Goal: Navigation & Orientation: Find specific page/section

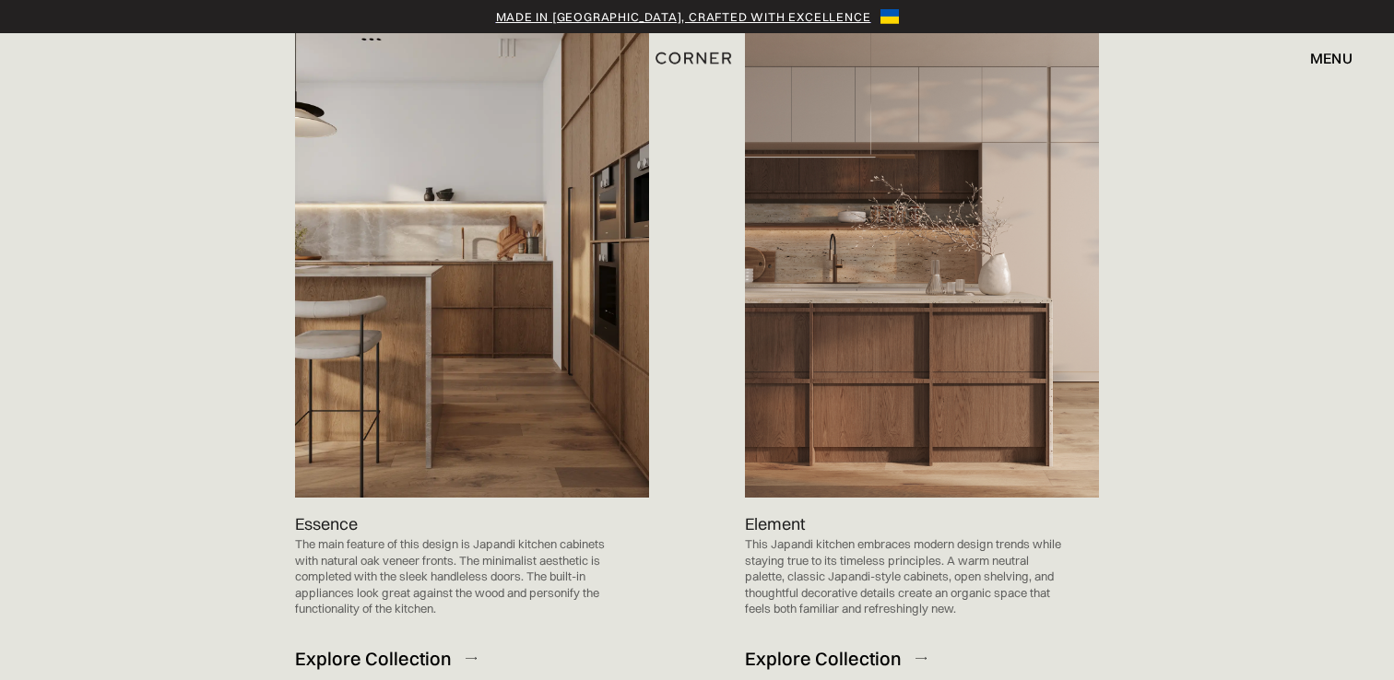
scroll to position [1904, 0]
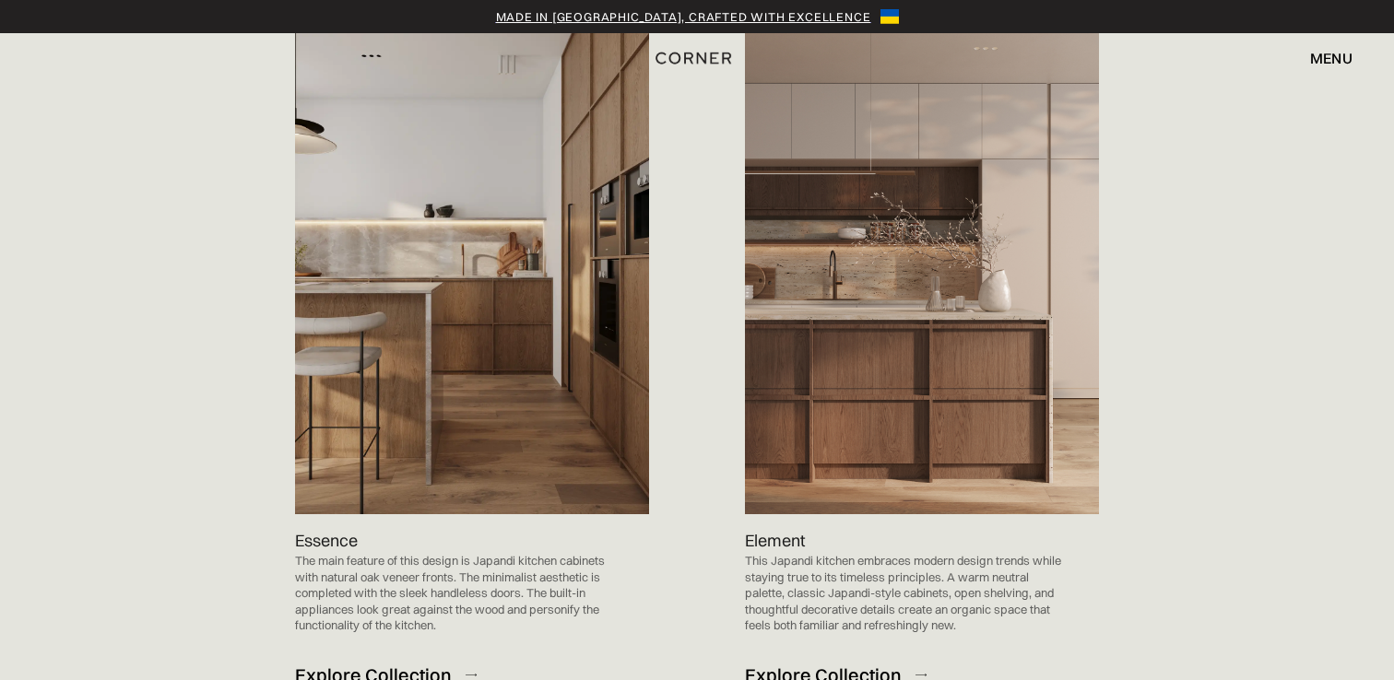
click at [360, 663] on div "Explore Collection" at bounding box center [373, 675] width 157 height 25
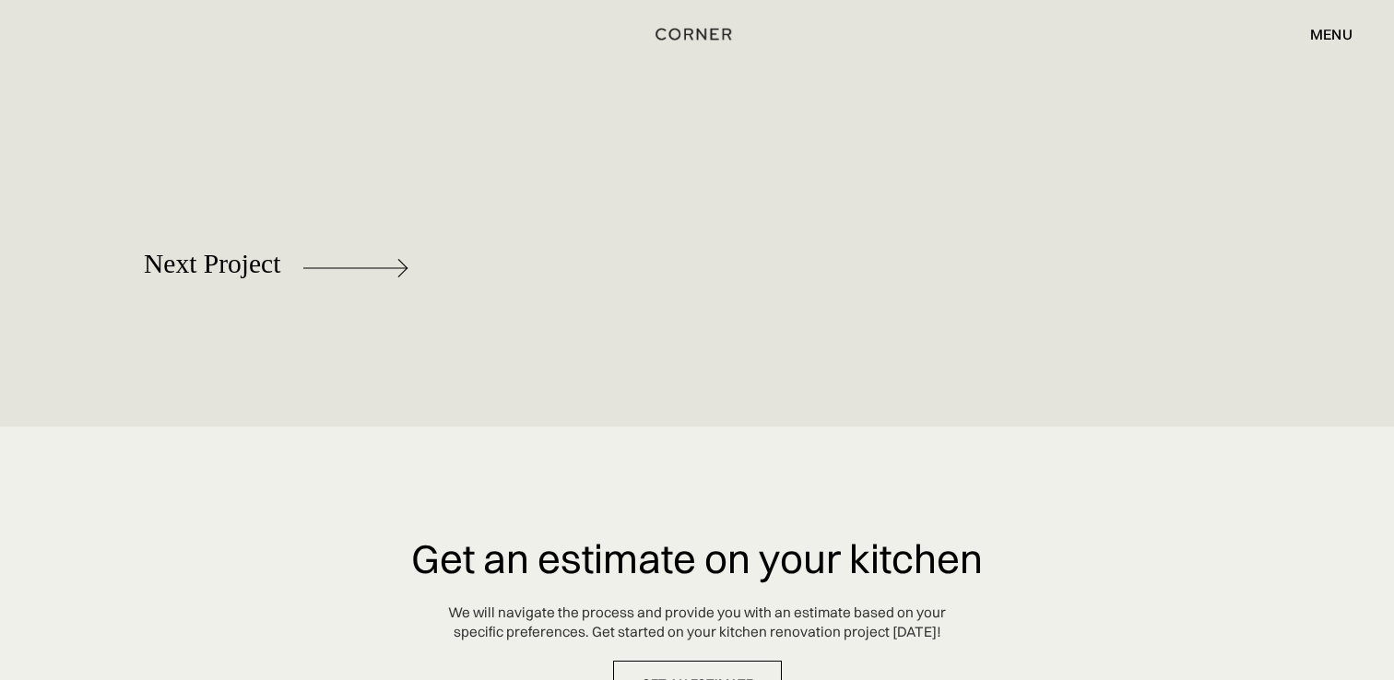
scroll to position [8353, 0]
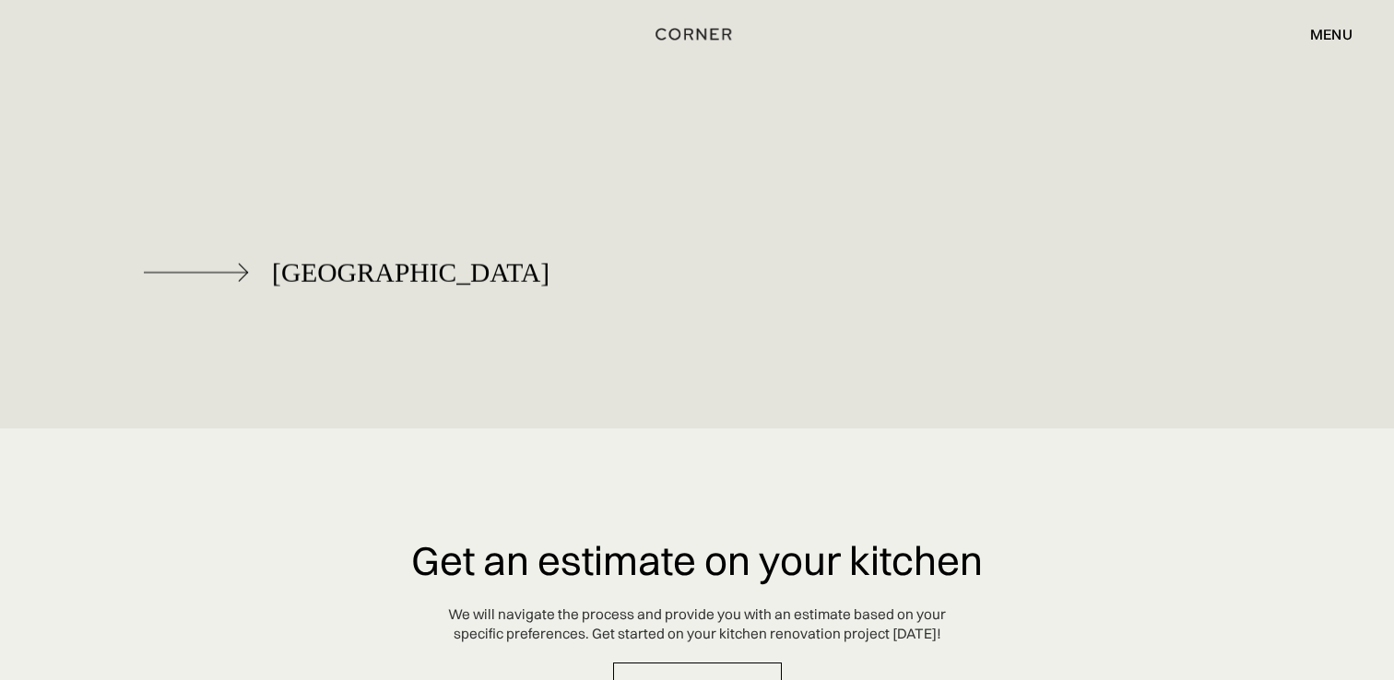
click at [178, 253] on div "[GEOGRAPHIC_DATA]" at bounding box center [347, 272] width 406 height 95
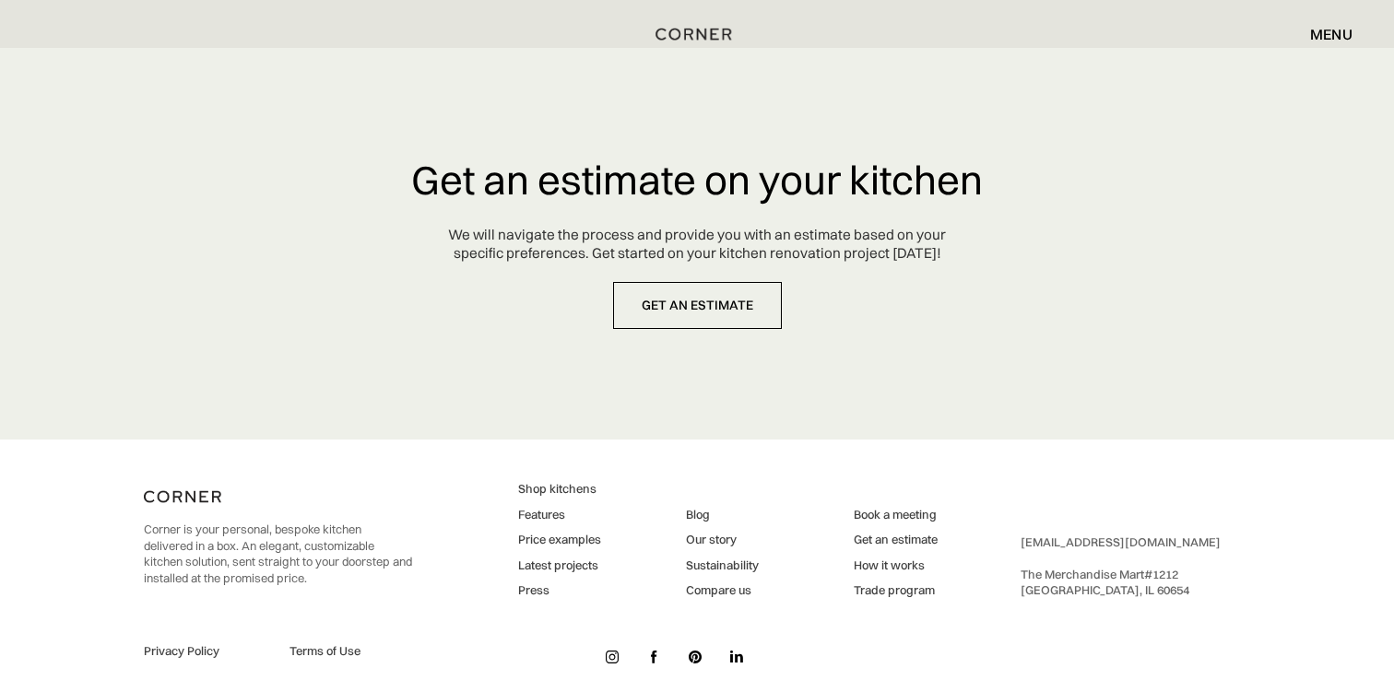
scroll to position [8937, 0]
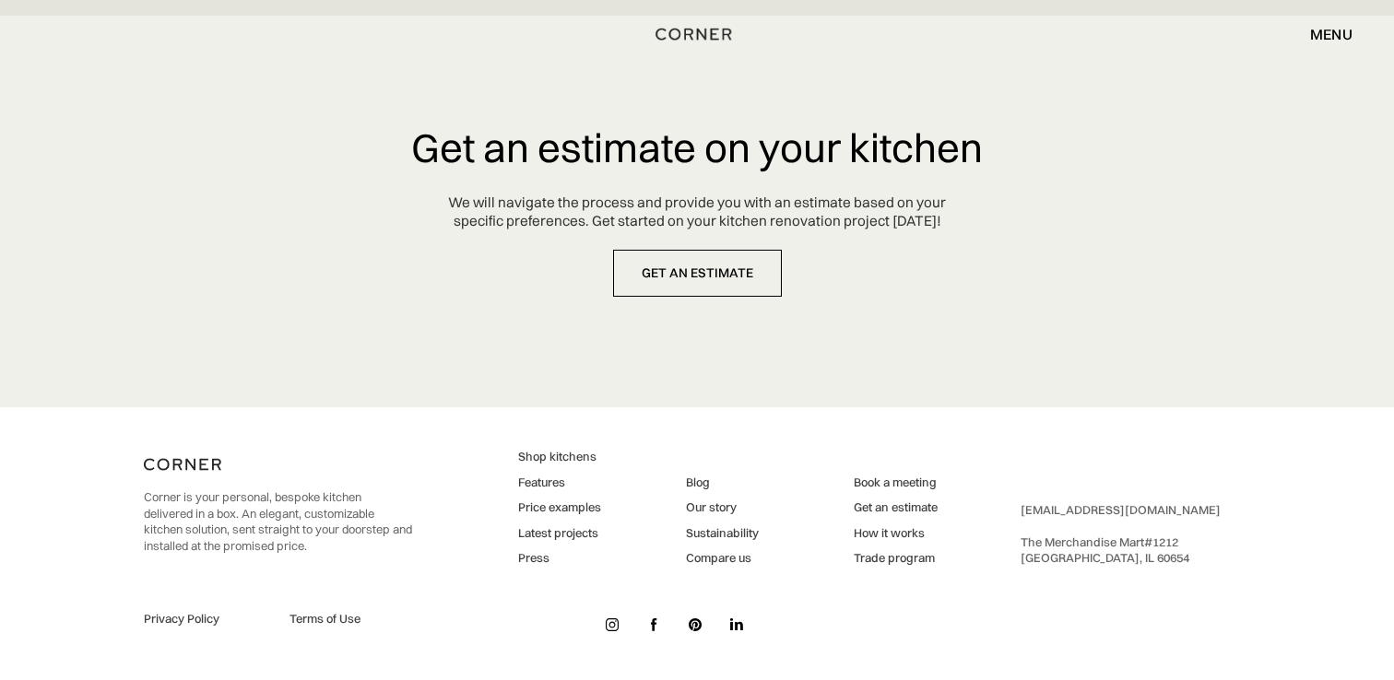
click at [696, 481] on link "Blog" at bounding box center [722, 483] width 73 height 17
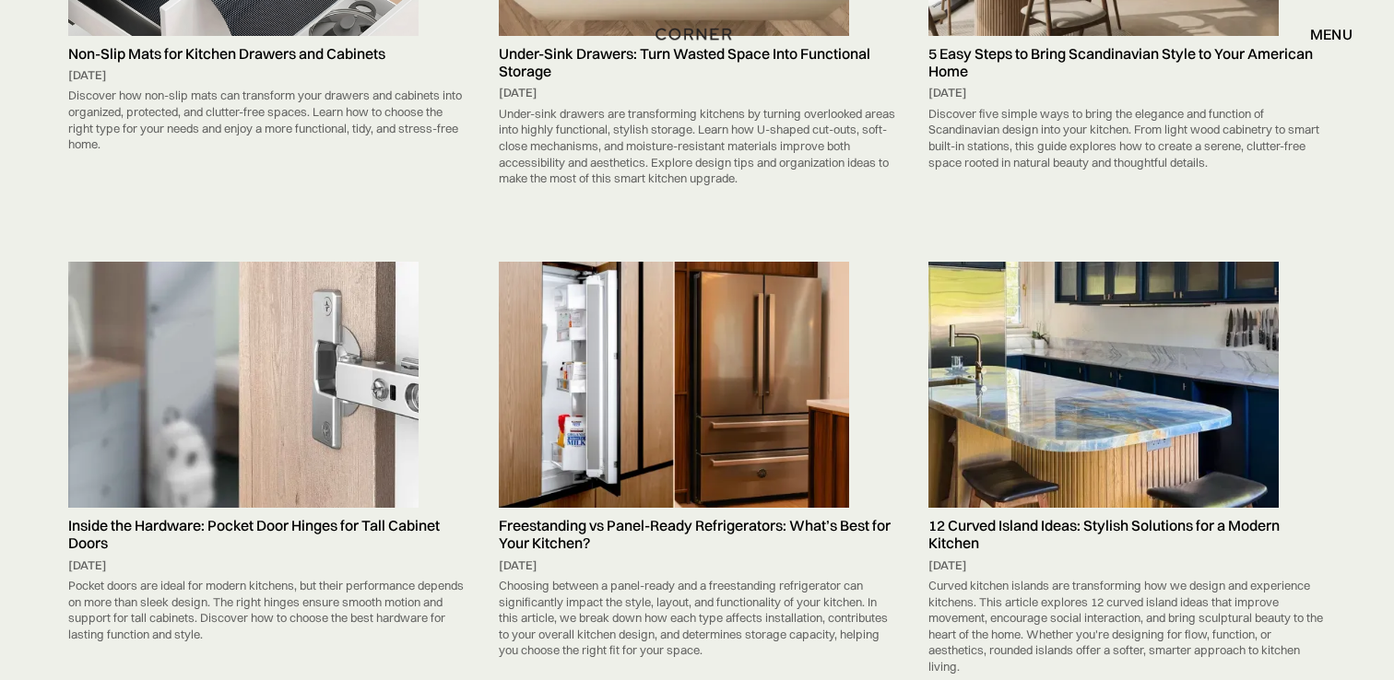
scroll to position [475, 0]
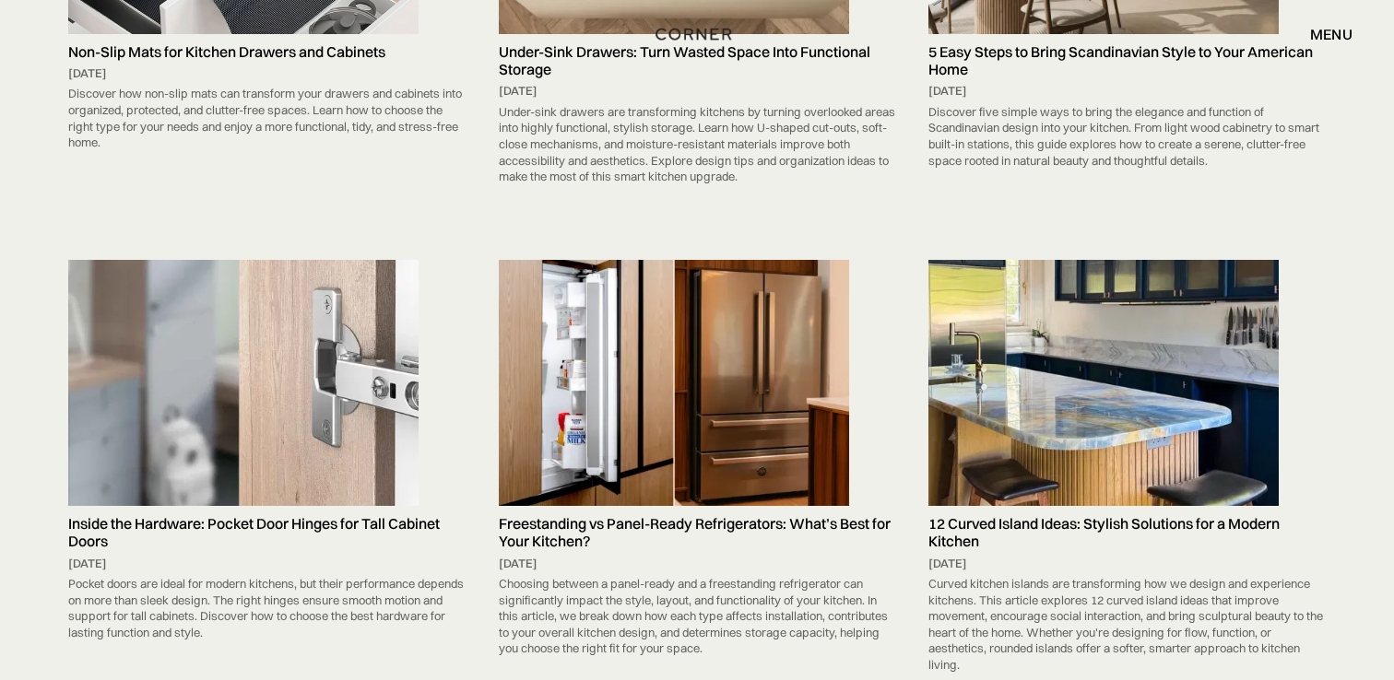
click at [936, 524] on h5 "12 Curved Island Ideas: Stylish Solutions for a Modern Kitchen" at bounding box center [1126, 532] width 397 height 35
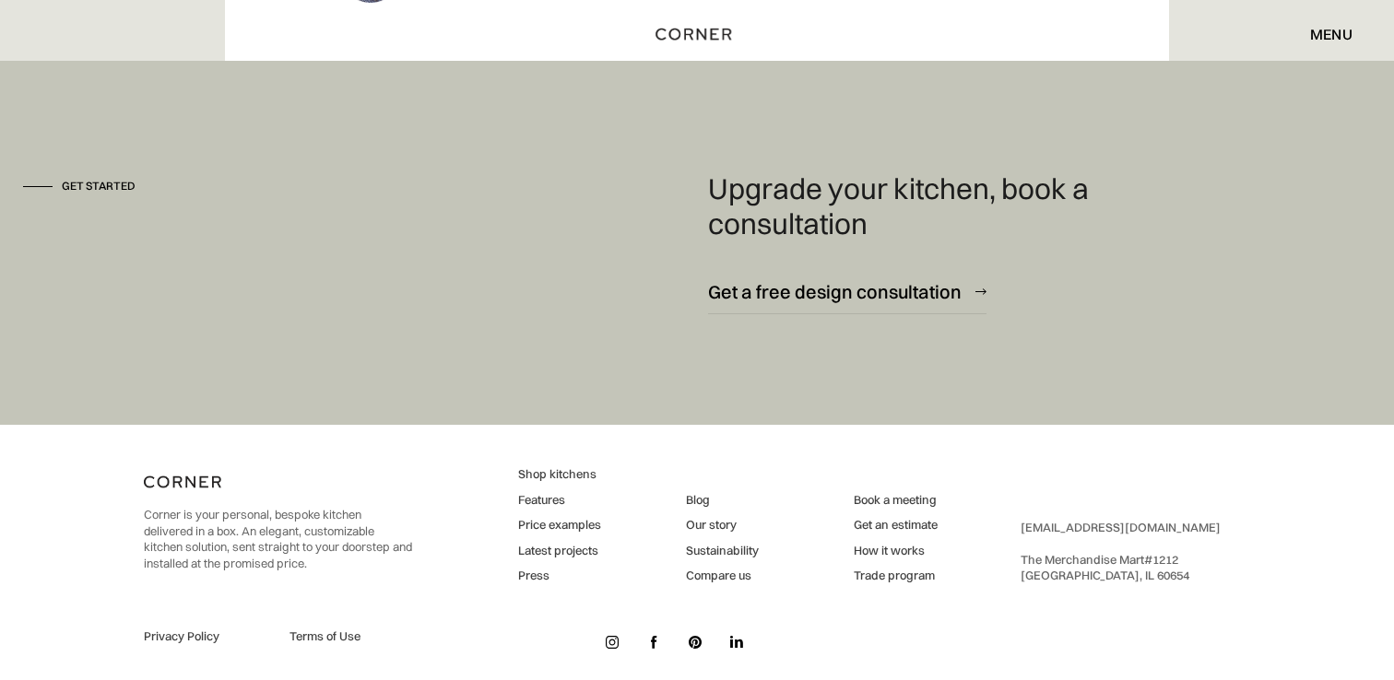
scroll to position [12001, 0]
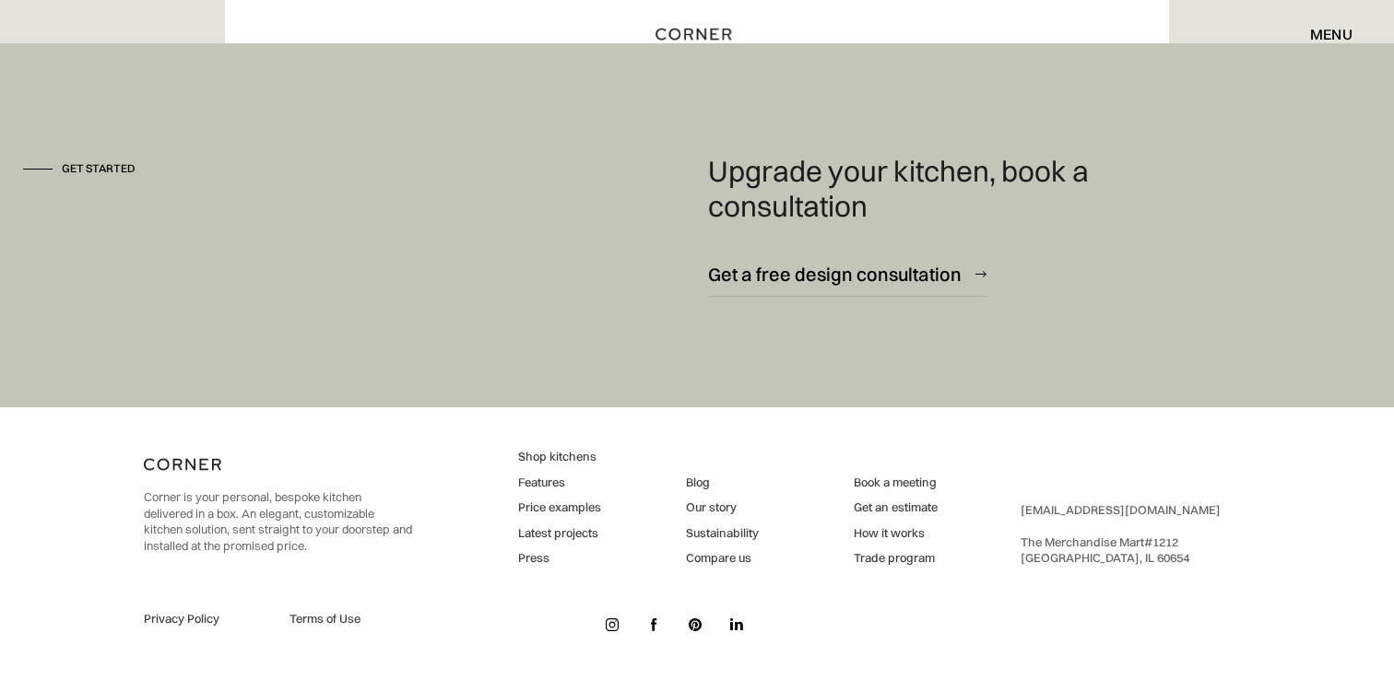
click at [585, 534] on link "Latest projects" at bounding box center [559, 533] width 83 height 17
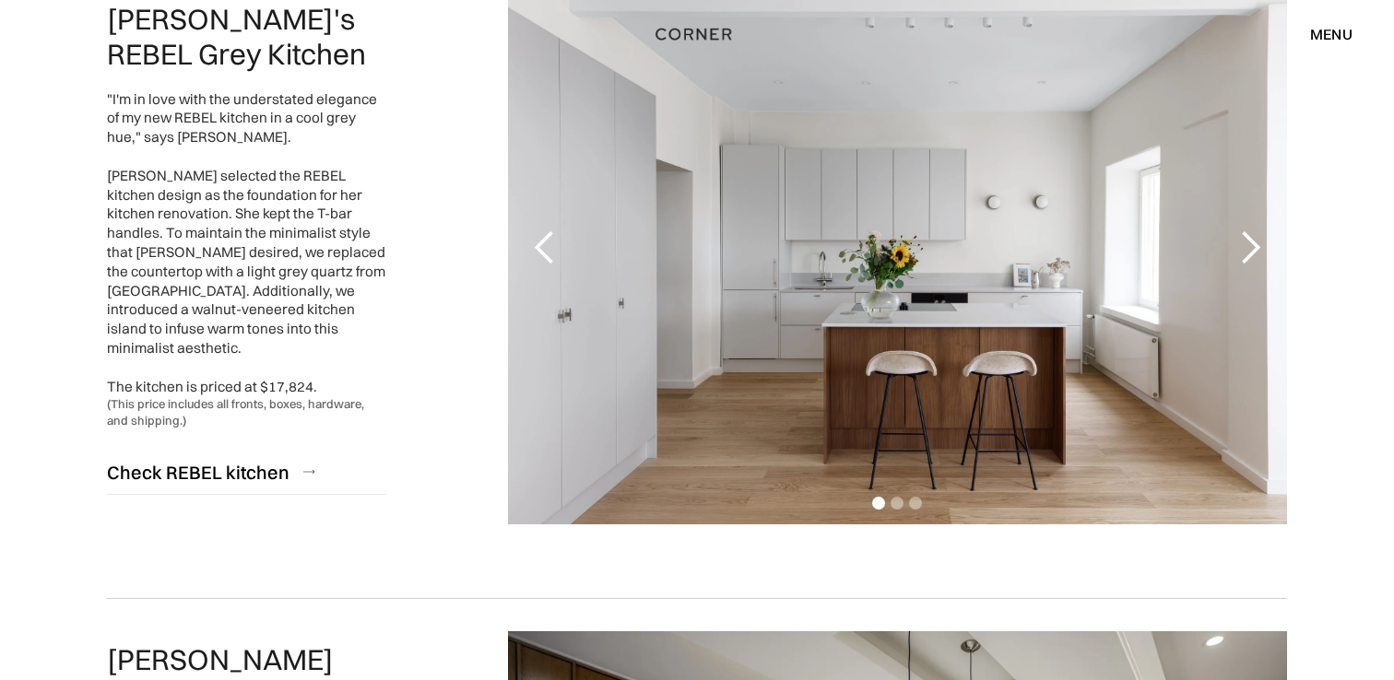
scroll to position [299, 0]
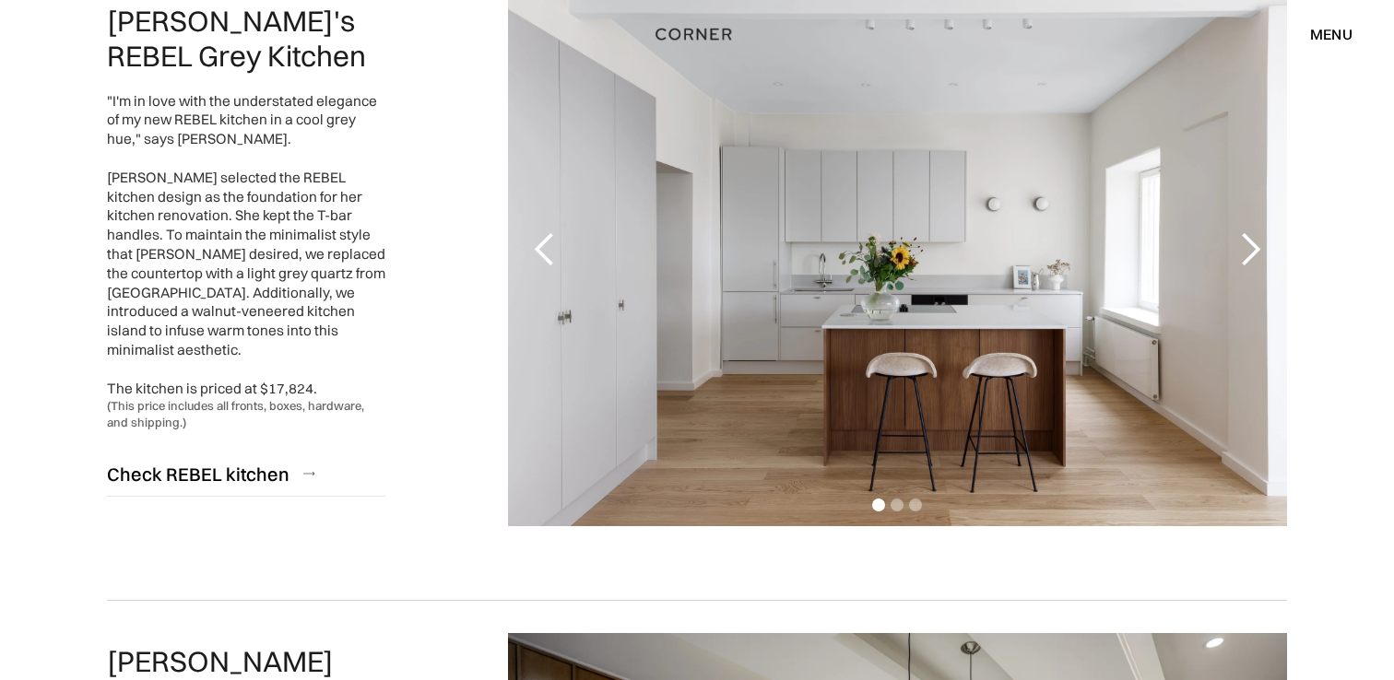
click at [1262, 245] on div "next slide" at bounding box center [1250, 249] width 37 height 37
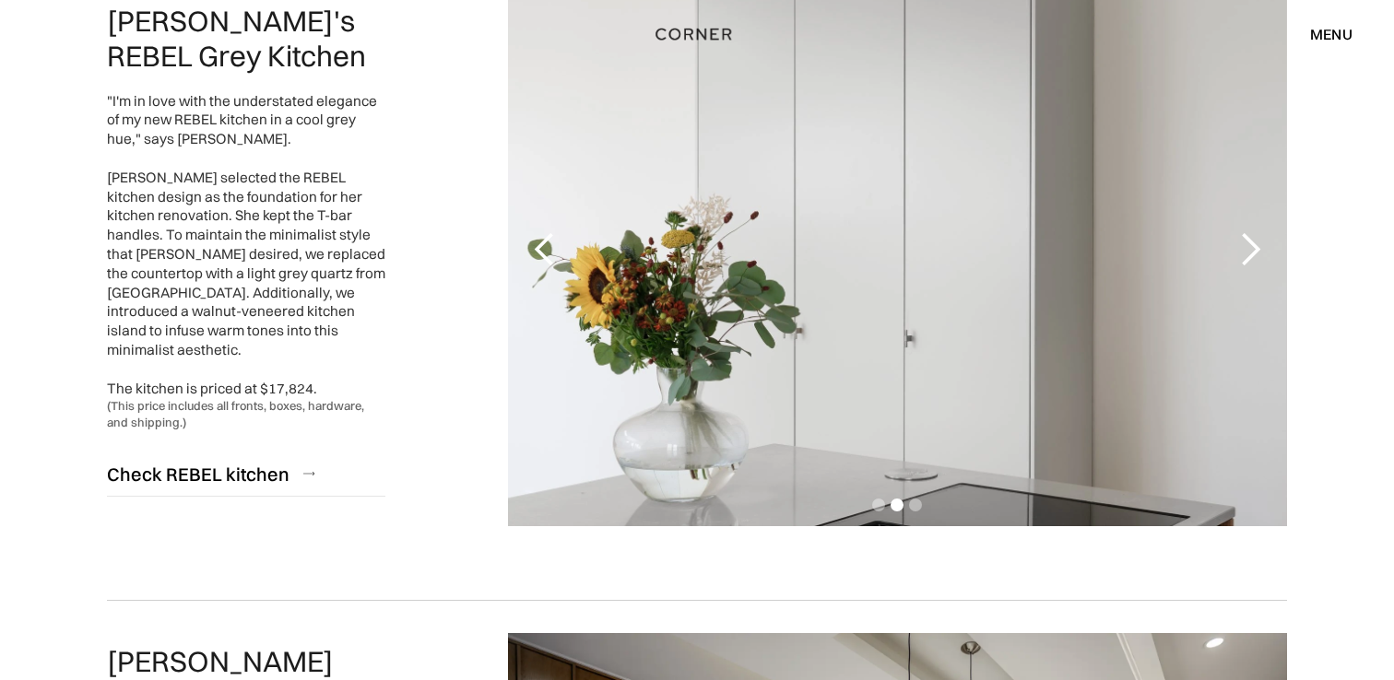
click at [1262, 245] on div "next slide" at bounding box center [1250, 249] width 37 height 37
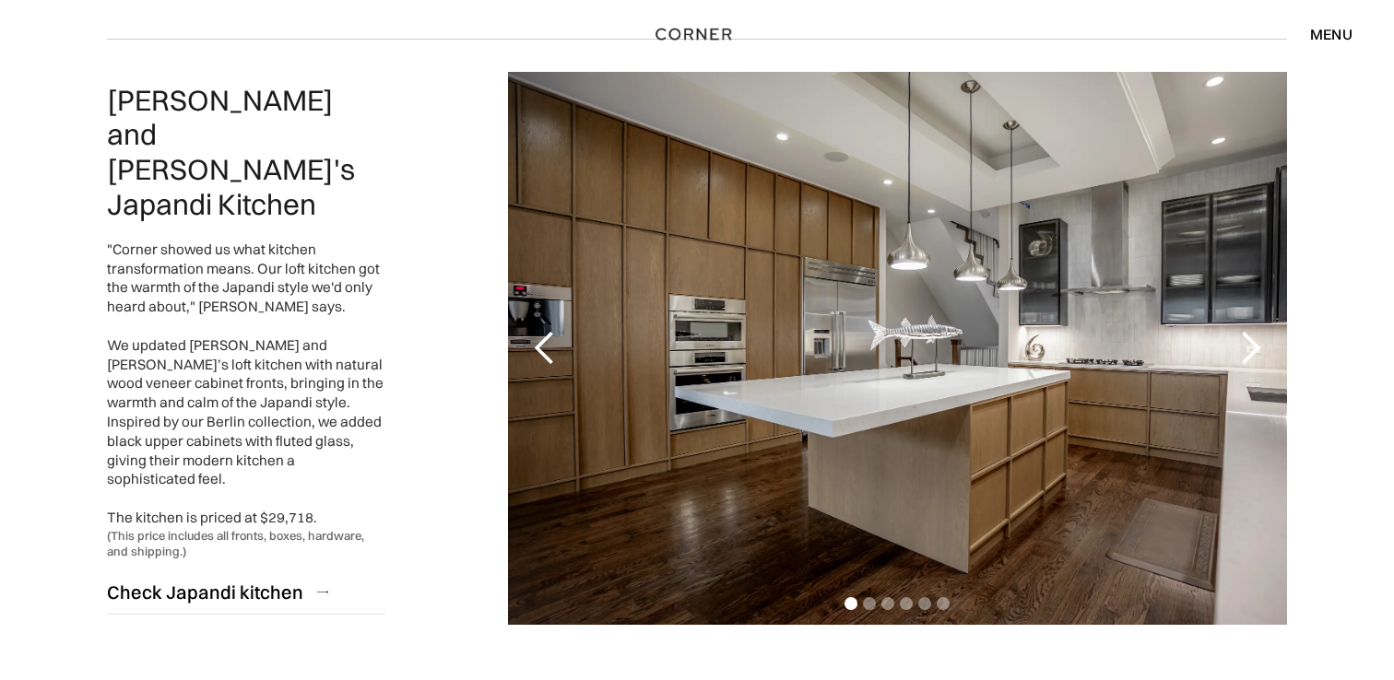
scroll to position [861, 0]
click at [1260, 346] on div "next slide" at bounding box center [1250, 347] width 37 height 37
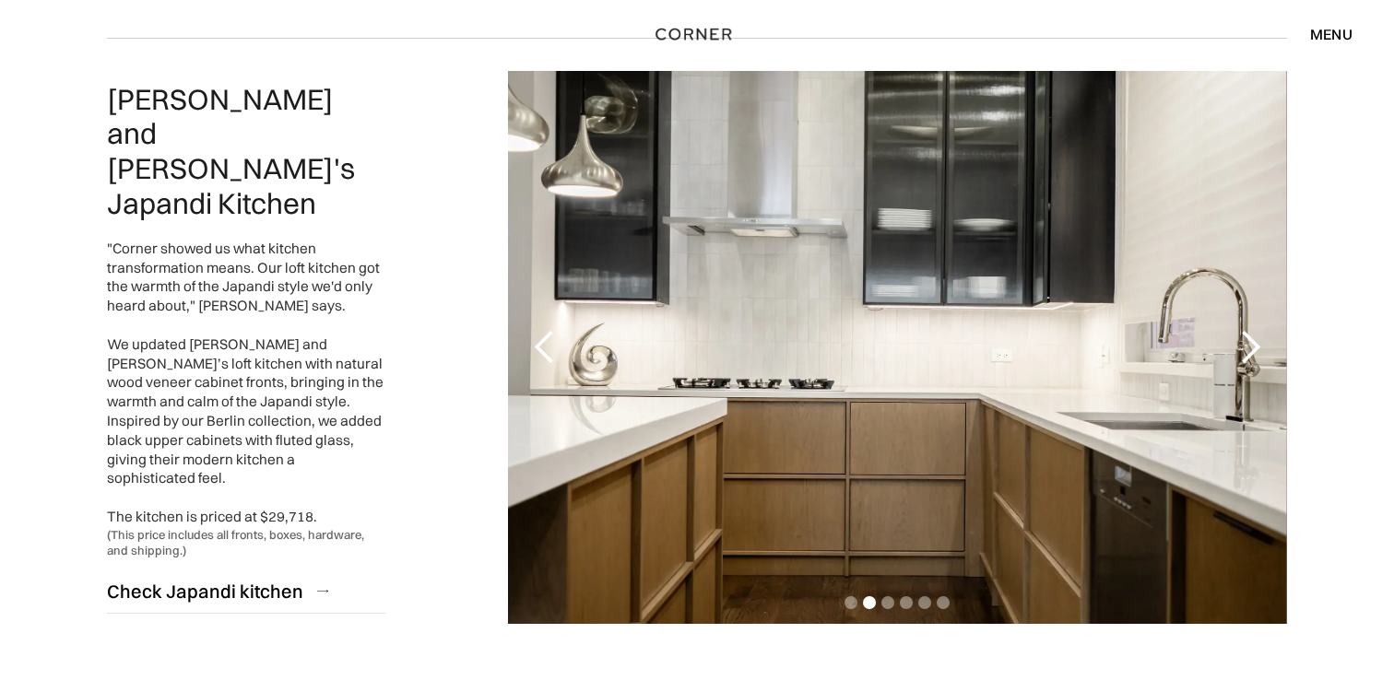
click at [1260, 346] on div "next slide" at bounding box center [1250, 347] width 37 height 37
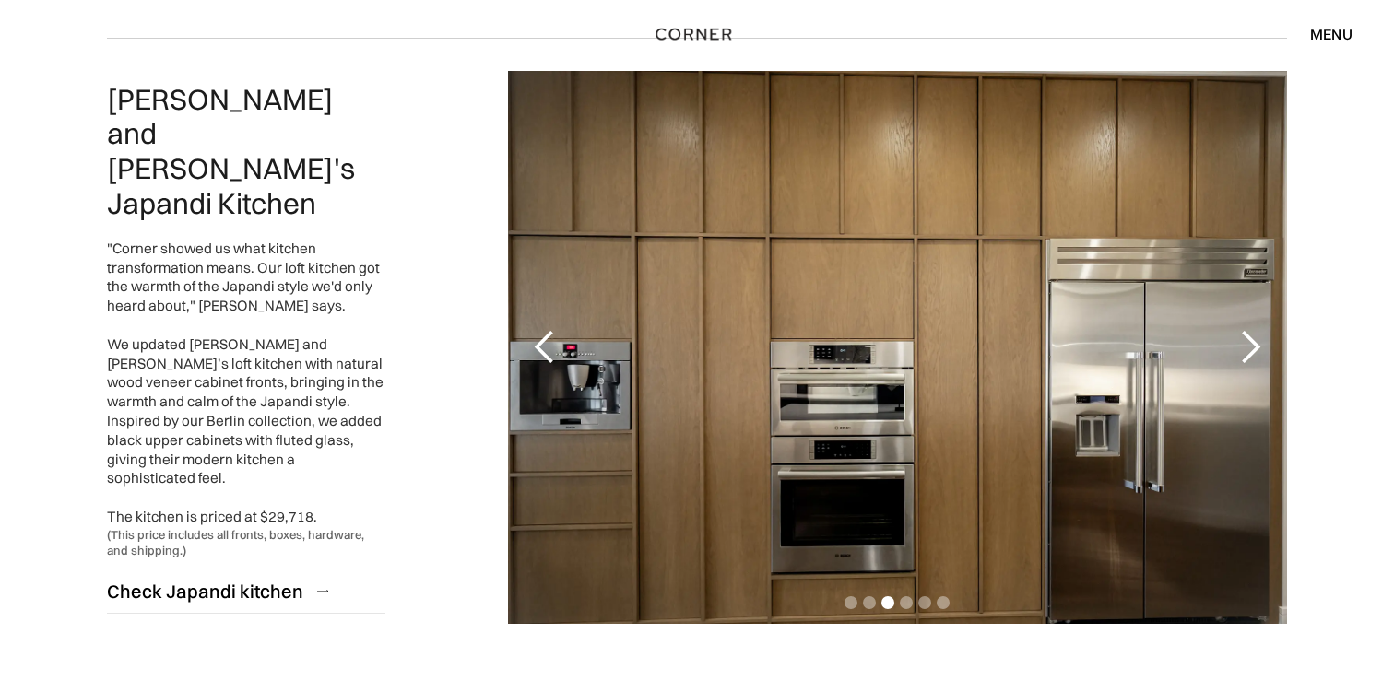
click at [1260, 346] on div "next slide" at bounding box center [1250, 347] width 37 height 37
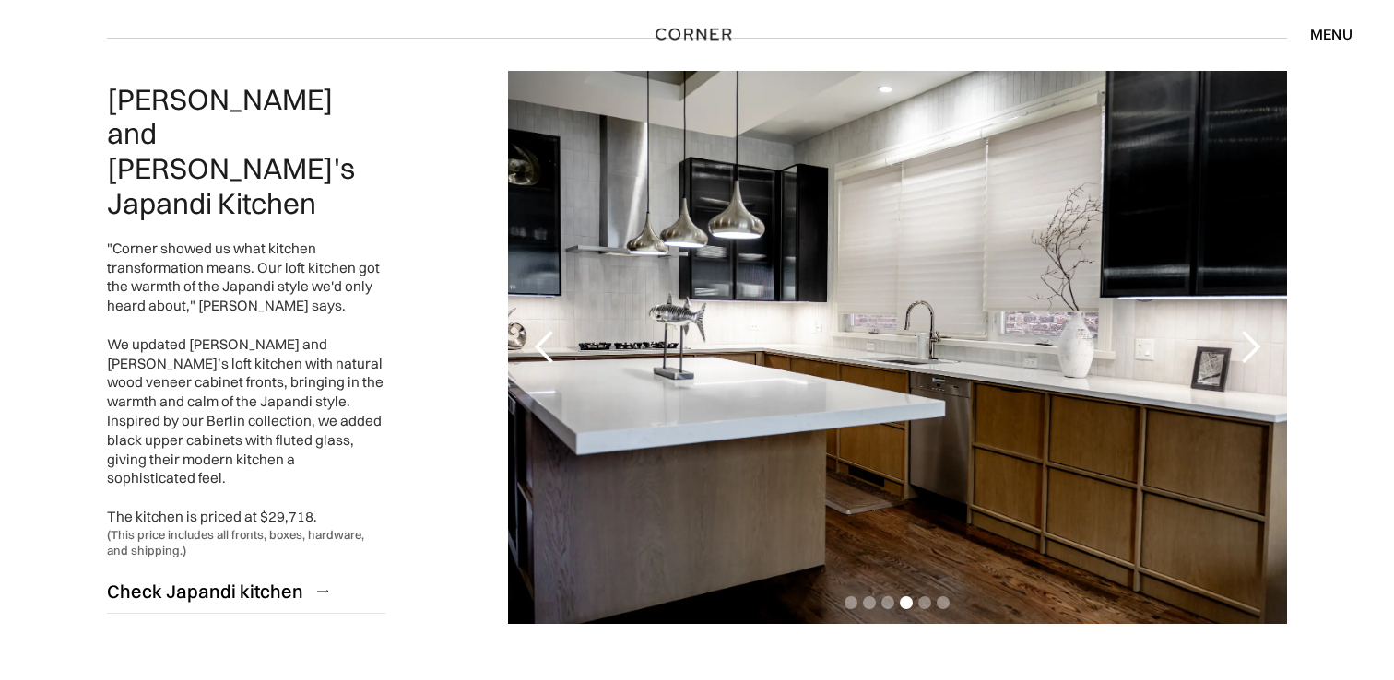
click at [1260, 346] on div "next slide" at bounding box center [1250, 347] width 37 height 37
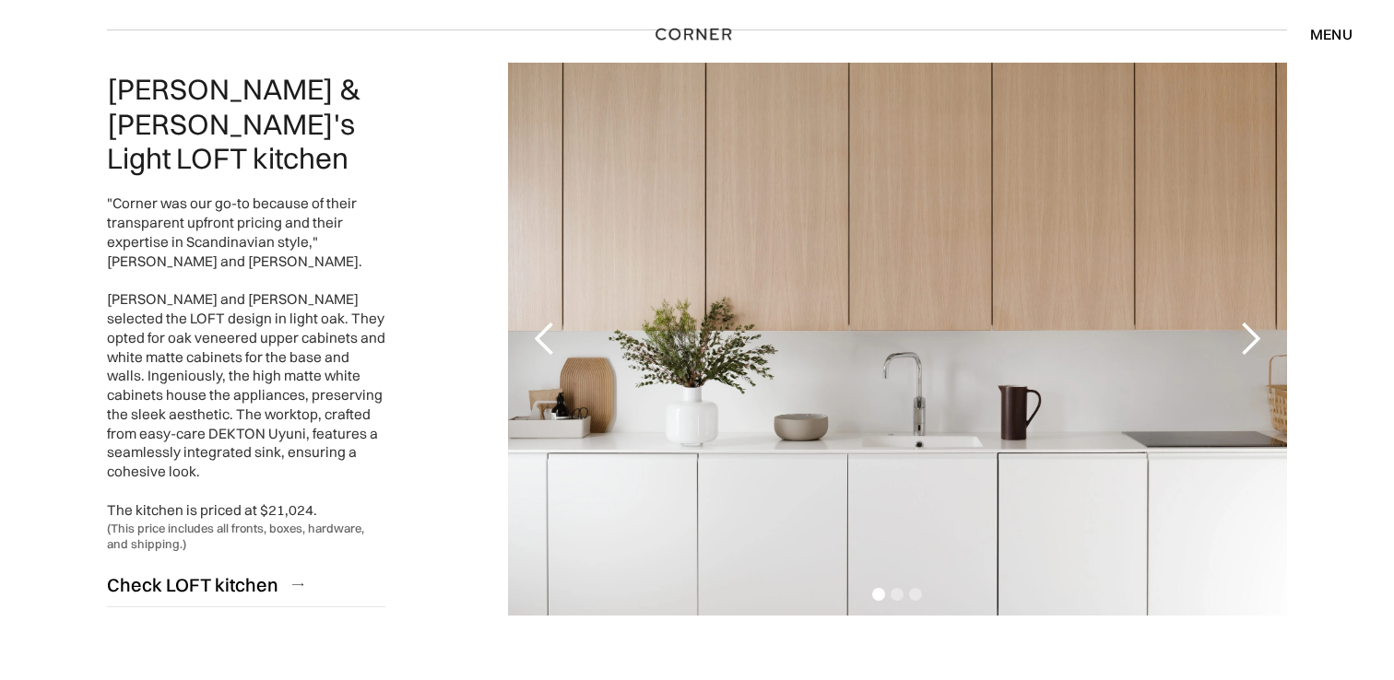
scroll to position [1530, 0]
click at [1244, 322] on div "next slide" at bounding box center [1250, 338] width 37 height 37
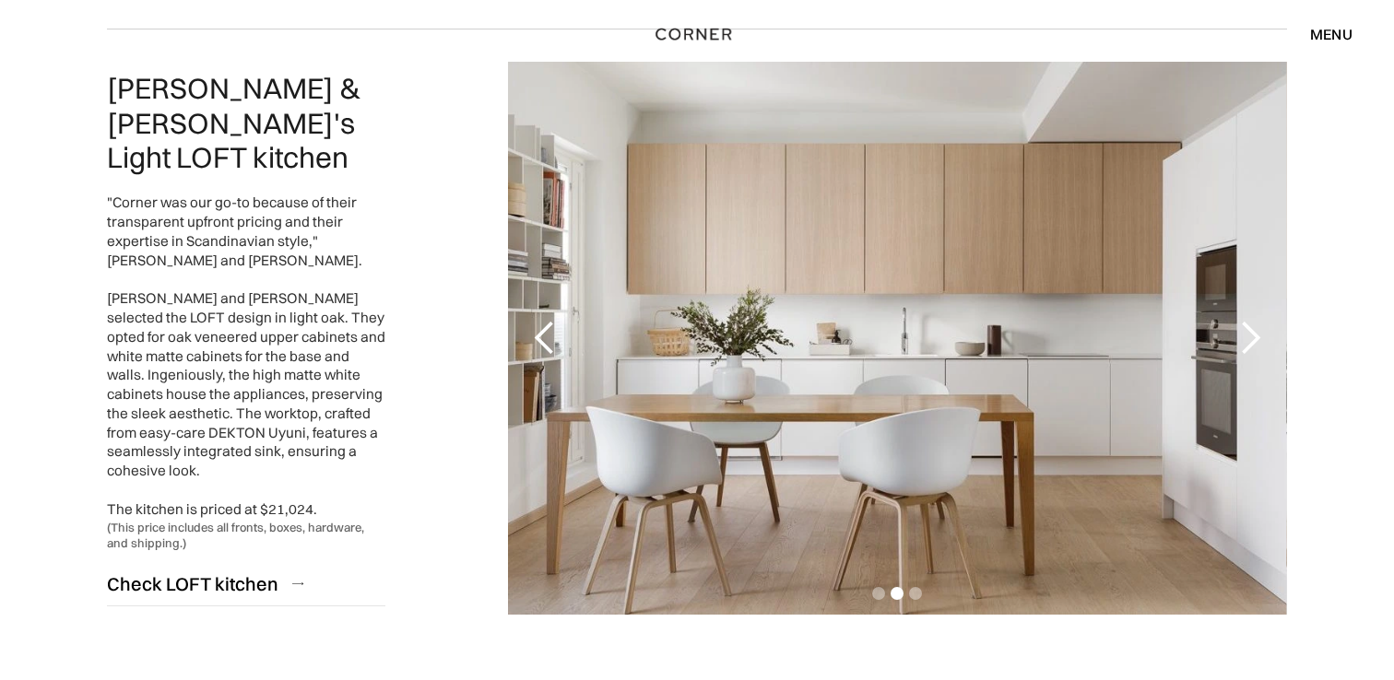
click at [1244, 322] on div "next slide" at bounding box center [1250, 338] width 37 height 37
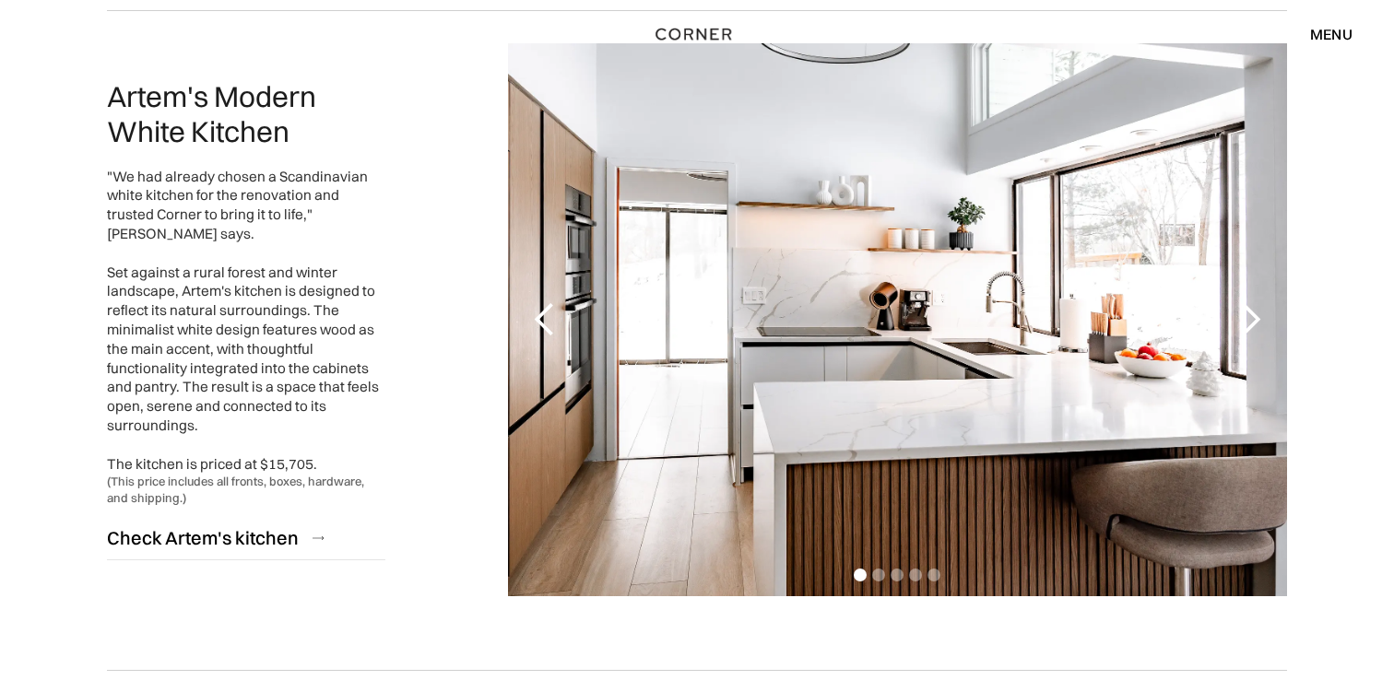
scroll to position [2217, 0]
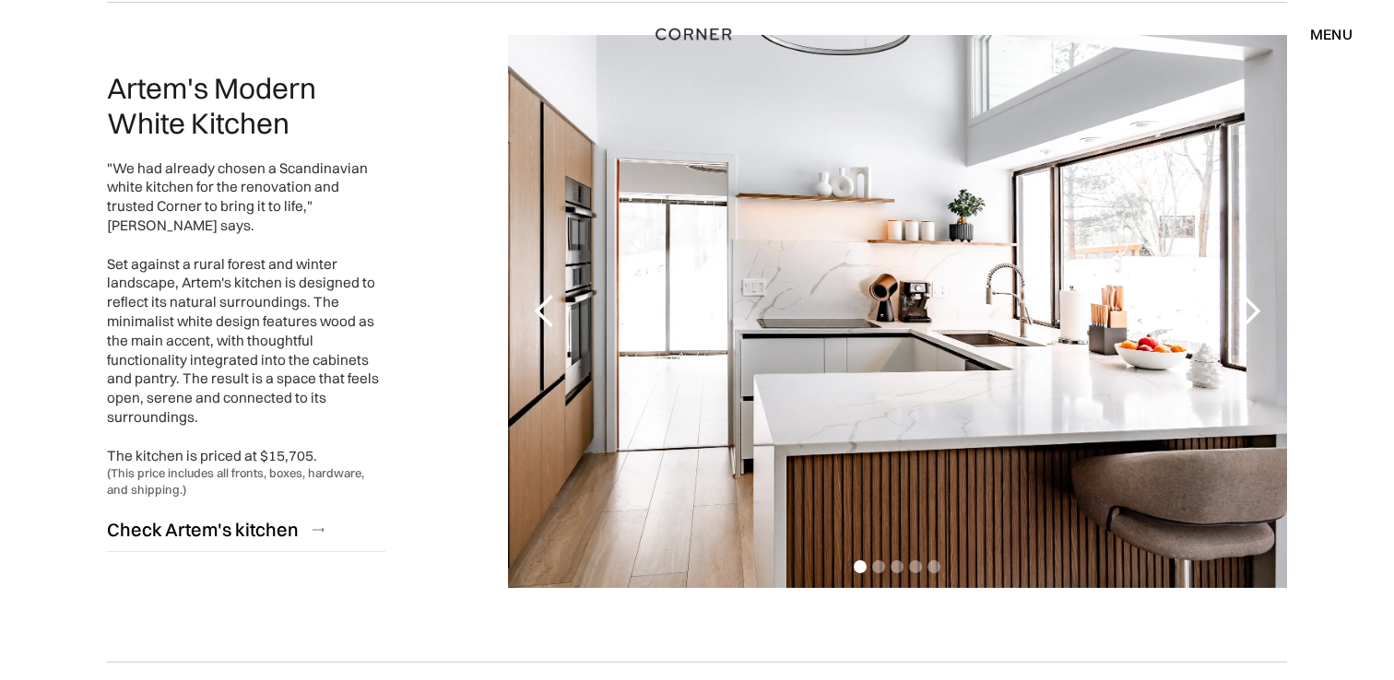
click at [1253, 323] on div "next slide" at bounding box center [1250, 311] width 37 height 37
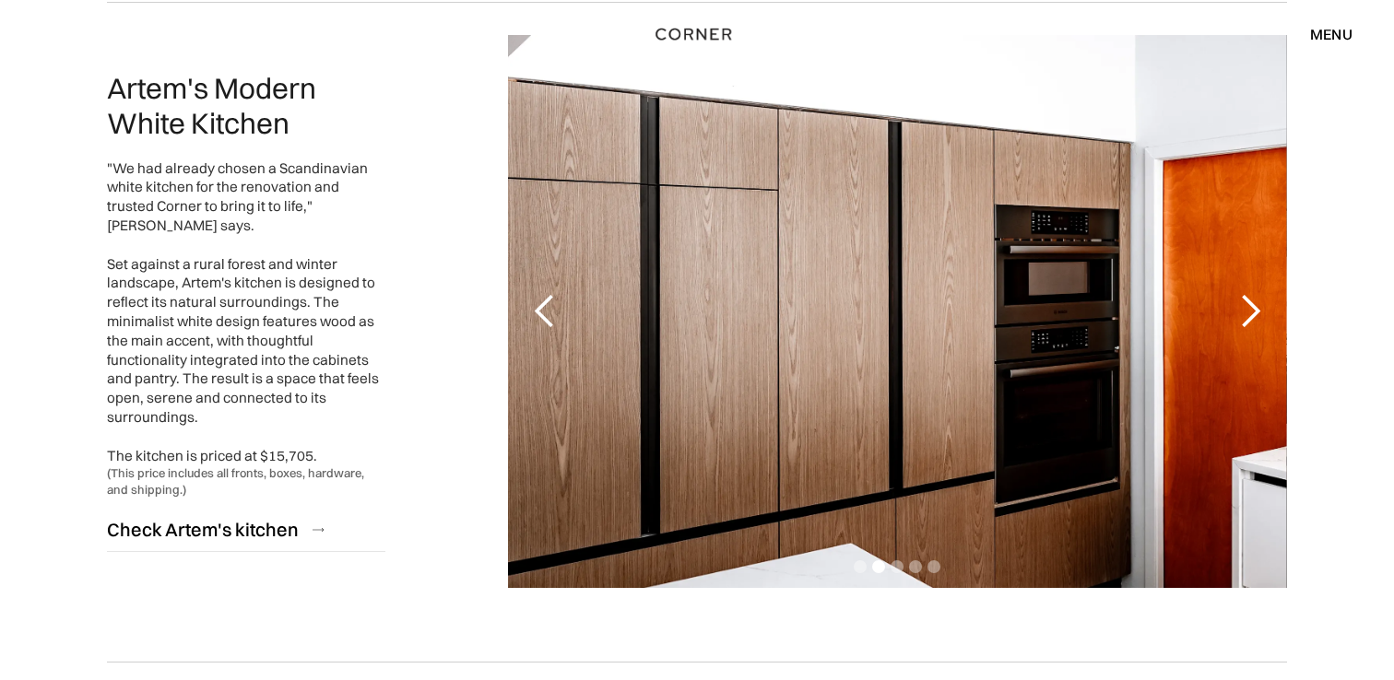
click at [1253, 323] on div "next slide" at bounding box center [1250, 311] width 37 height 37
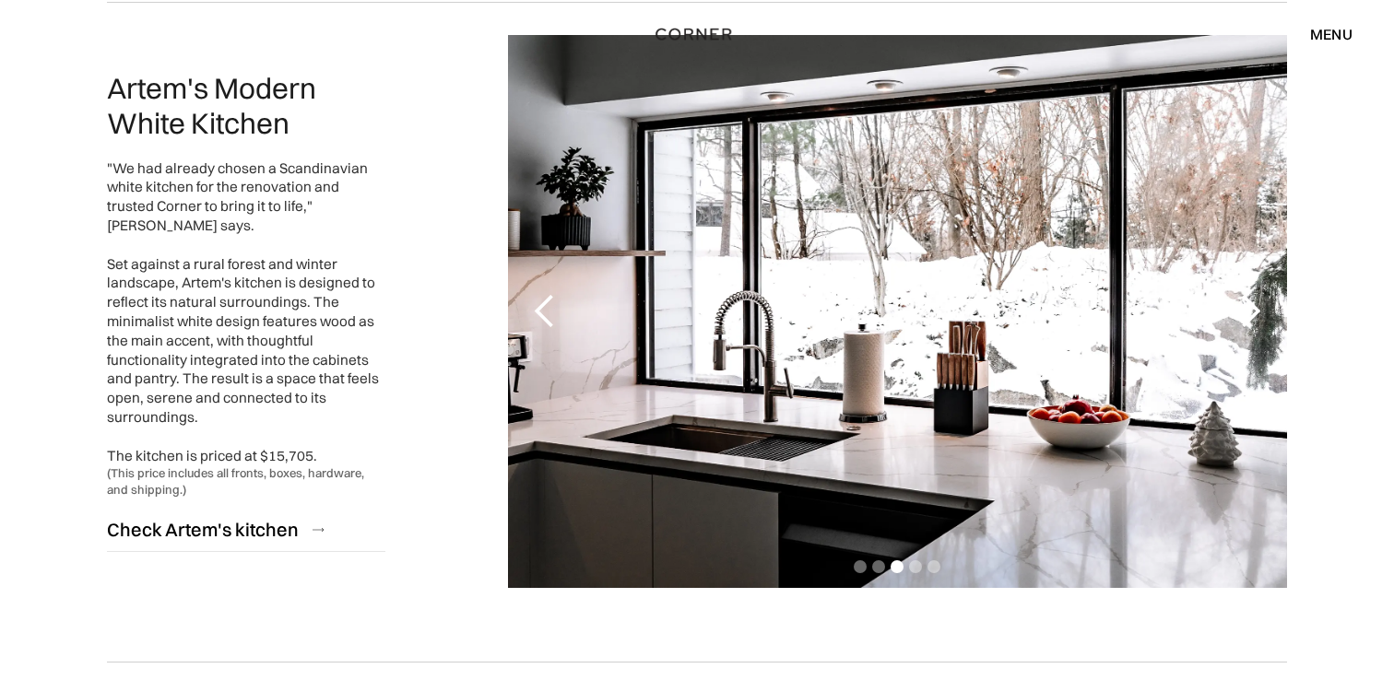
click at [1253, 323] on div "next slide" at bounding box center [1250, 311] width 37 height 37
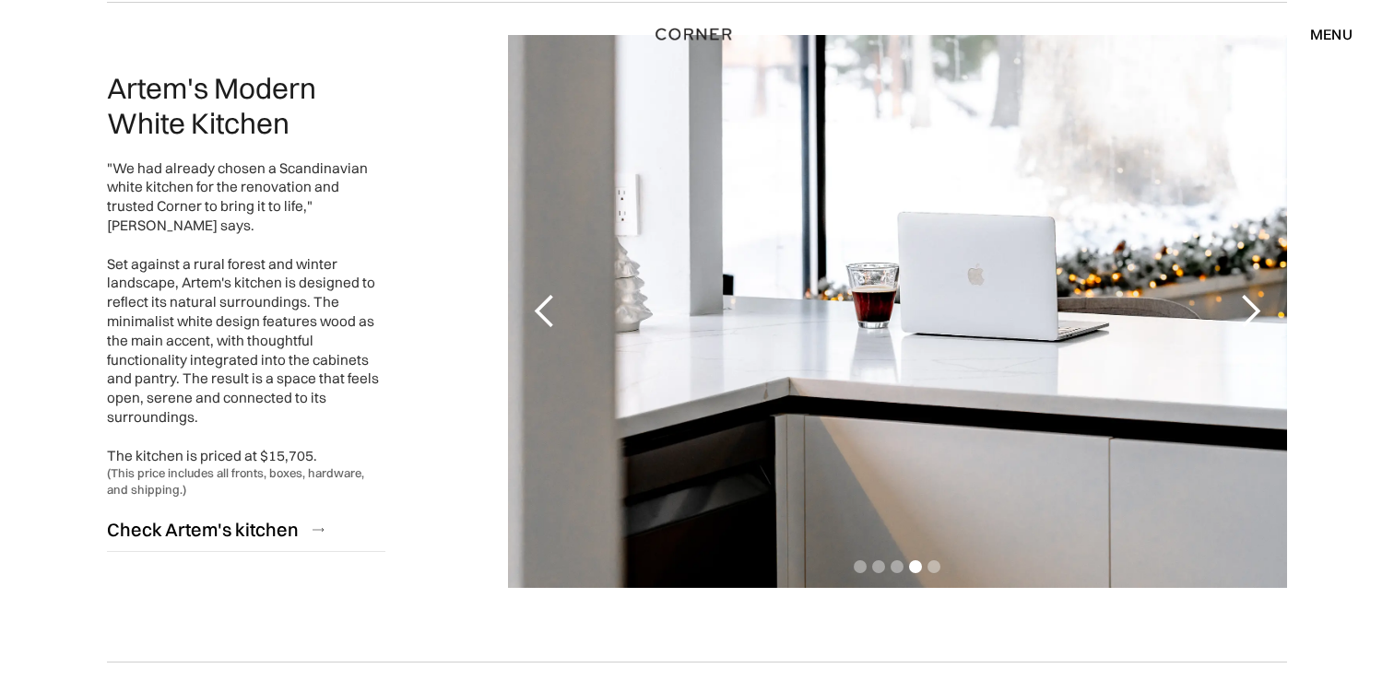
click at [1253, 323] on div "next slide" at bounding box center [1250, 311] width 37 height 37
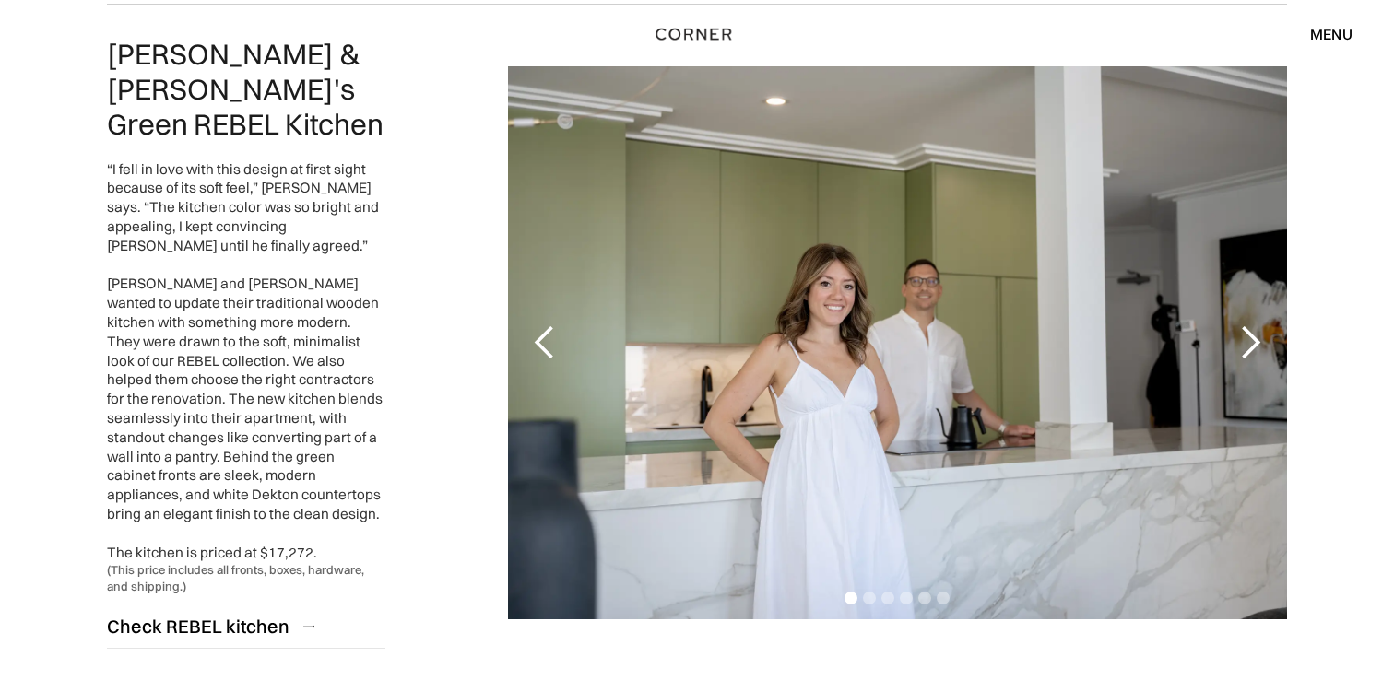
scroll to position [3540, 0]
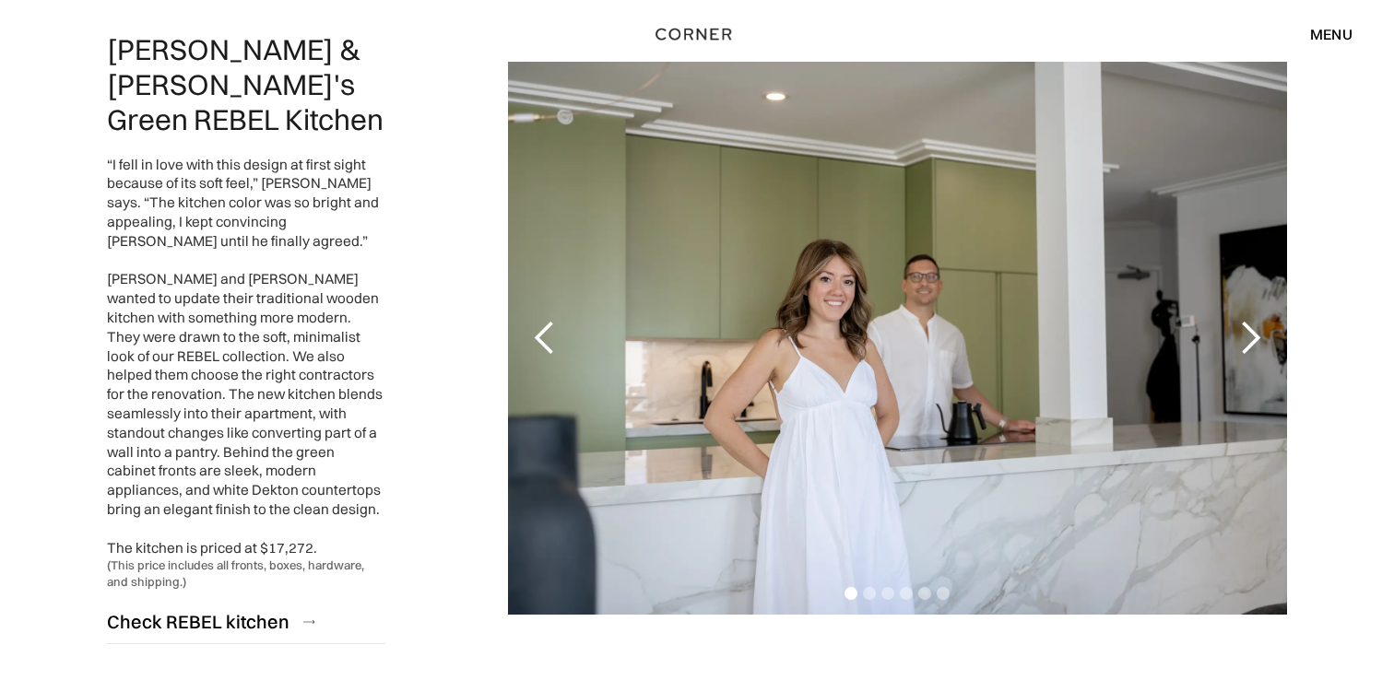
click at [1249, 325] on div "next slide" at bounding box center [1250, 338] width 37 height 37
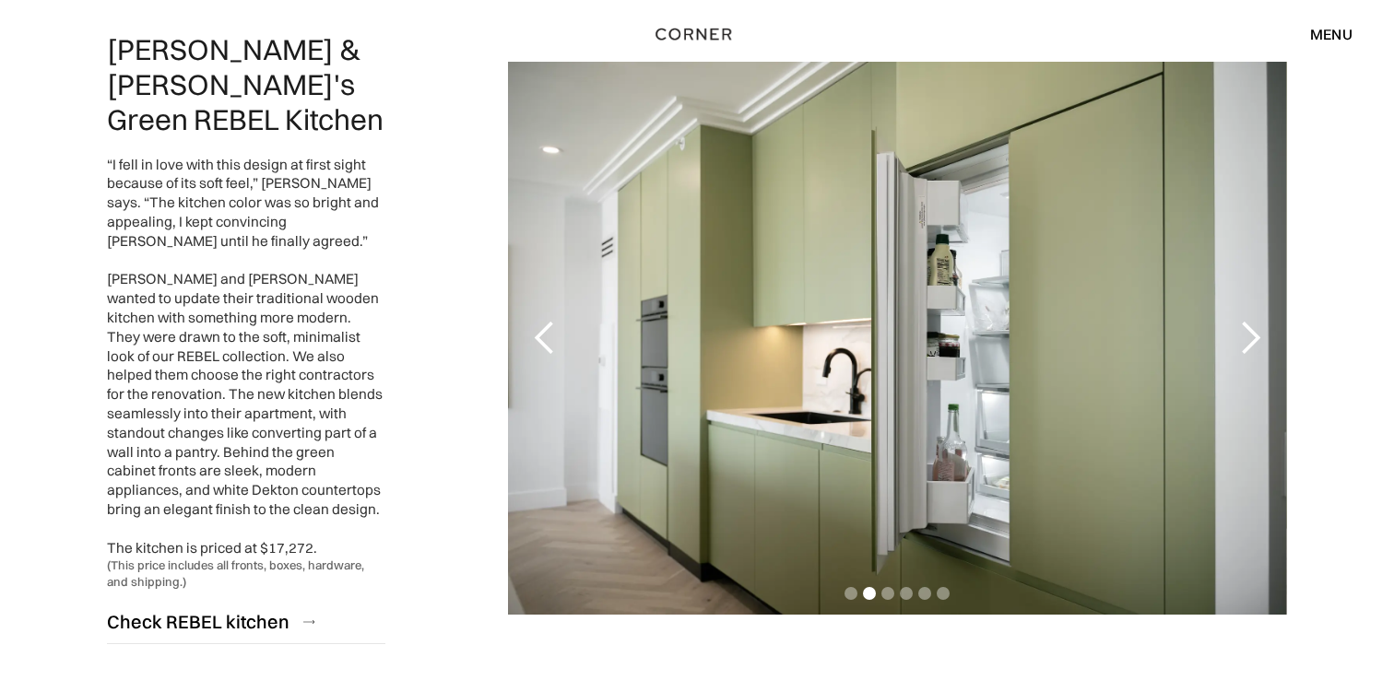
click at [1249, 325] on div "next slide" at bounding box center [1250, 338] width 37 height 37
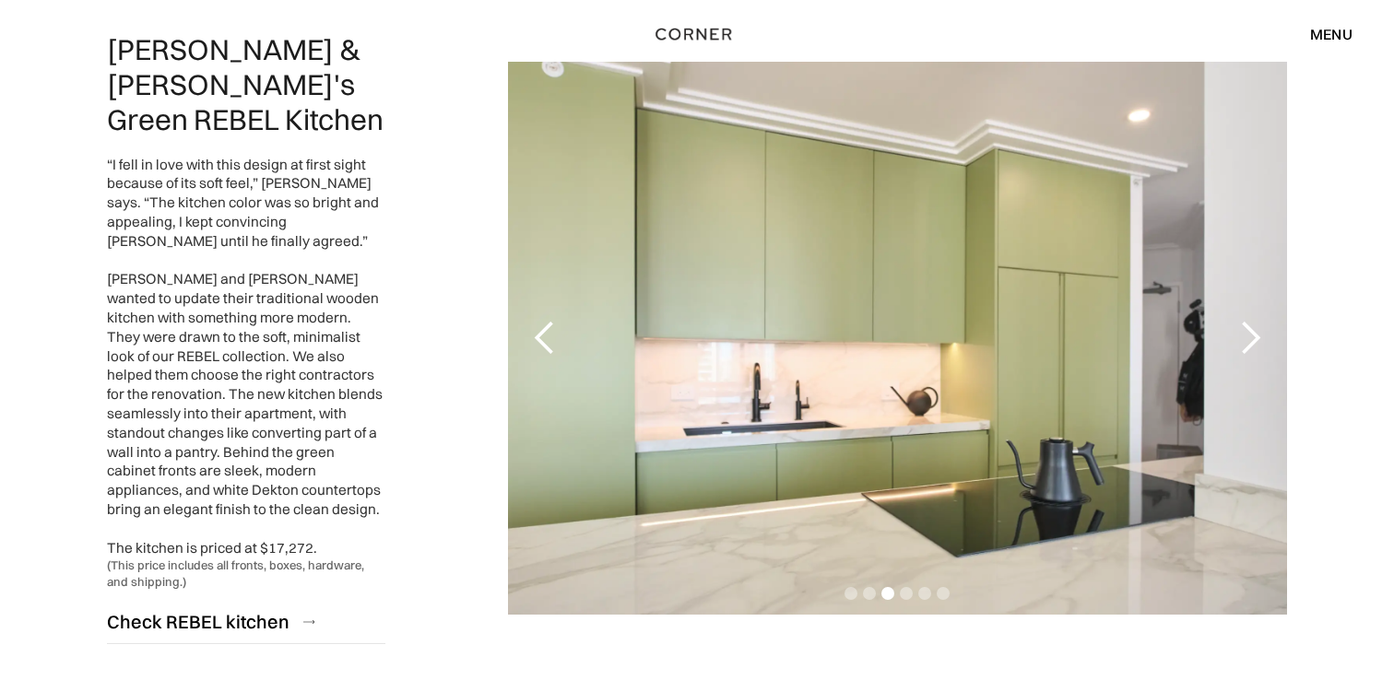
click at [1249, 325] on div "next slide" at bounding box center [1250, 338] width 37 height 37
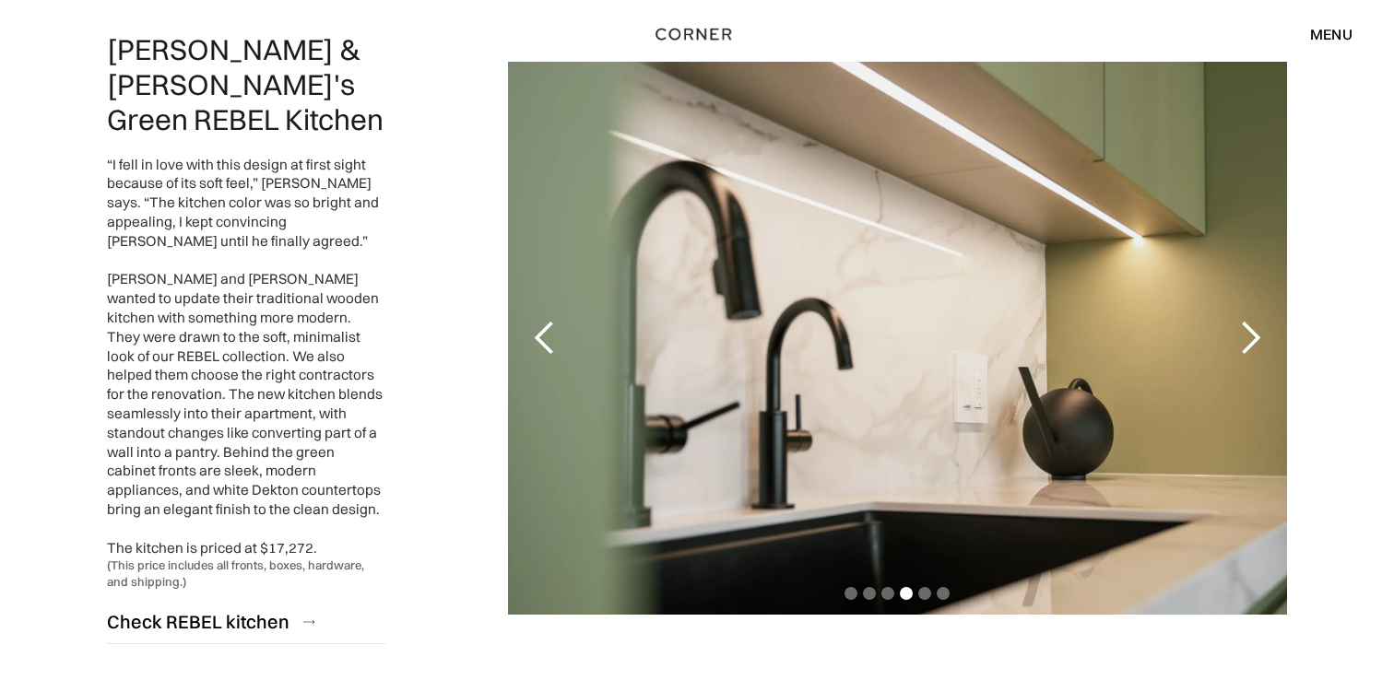
click at [1249, 325] on div "next slide" at bounding box center [1250, 338] width 37 height 37
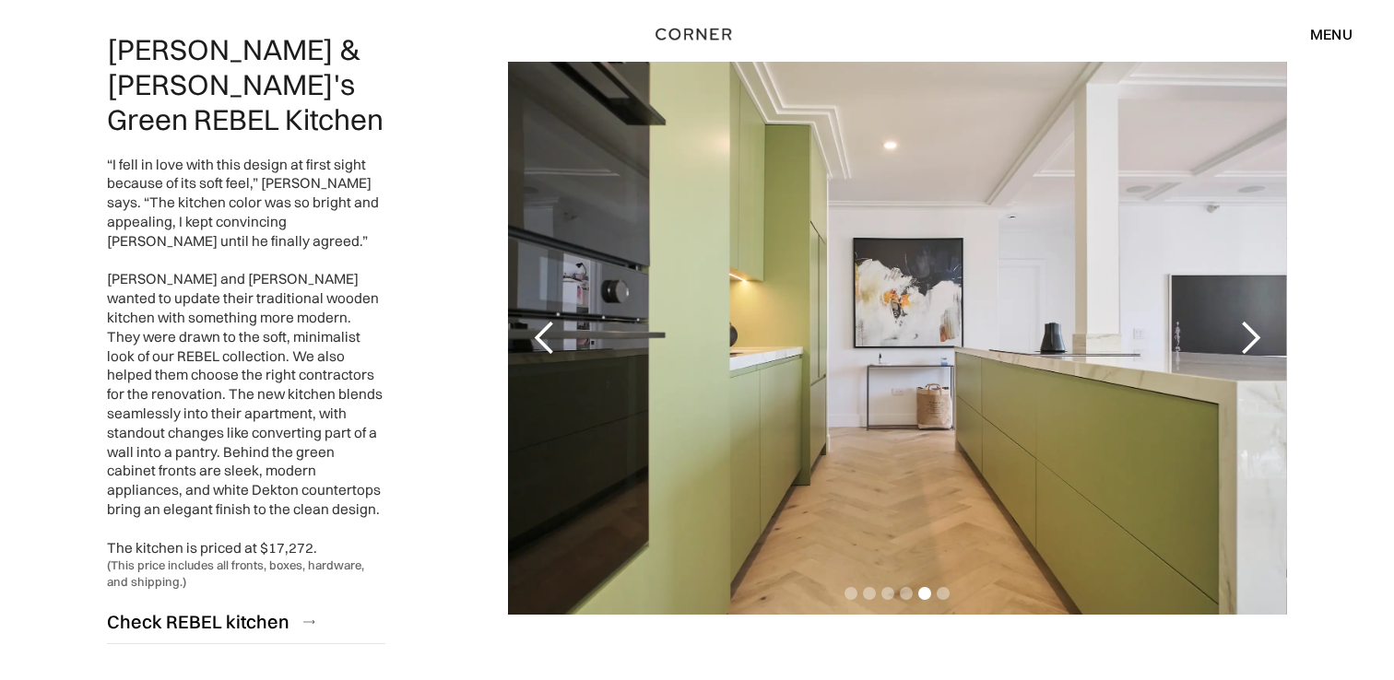
click at [1249, 325] on div "next slide" at bounding box center [1250, 338] width 37 height 37
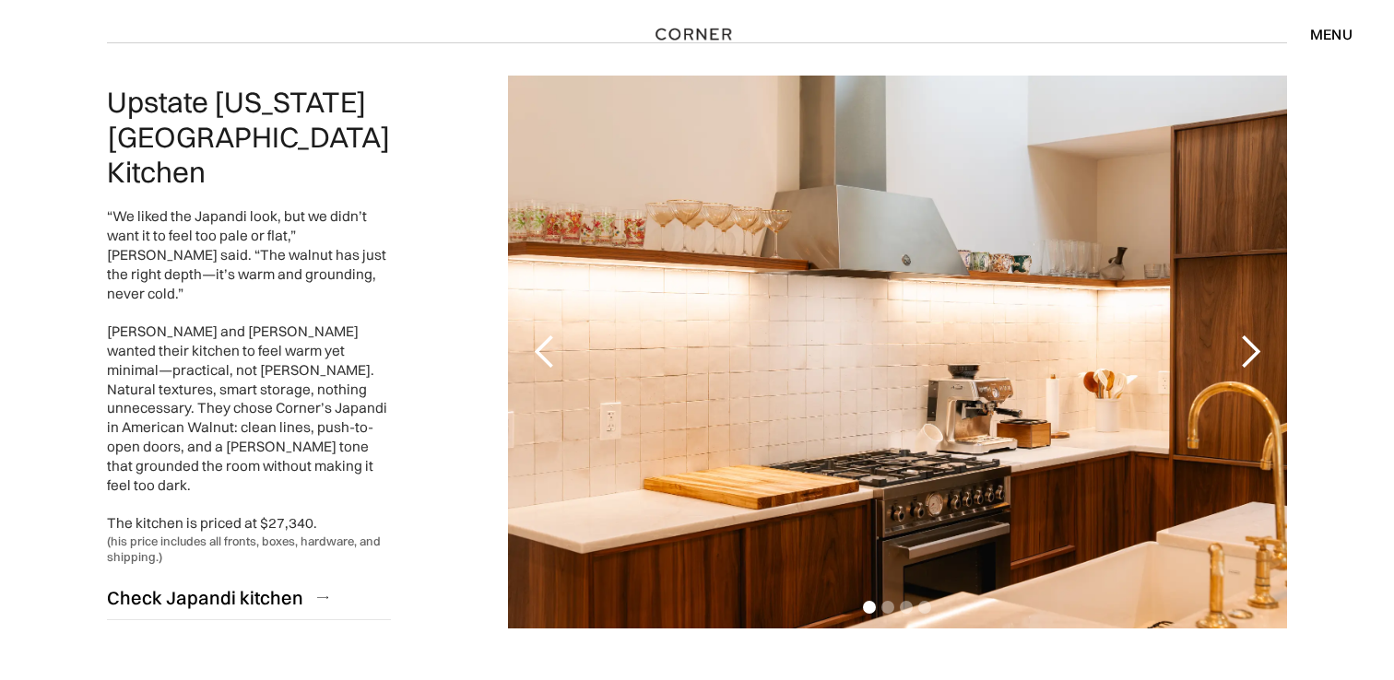
scroll to position [4217, 0]
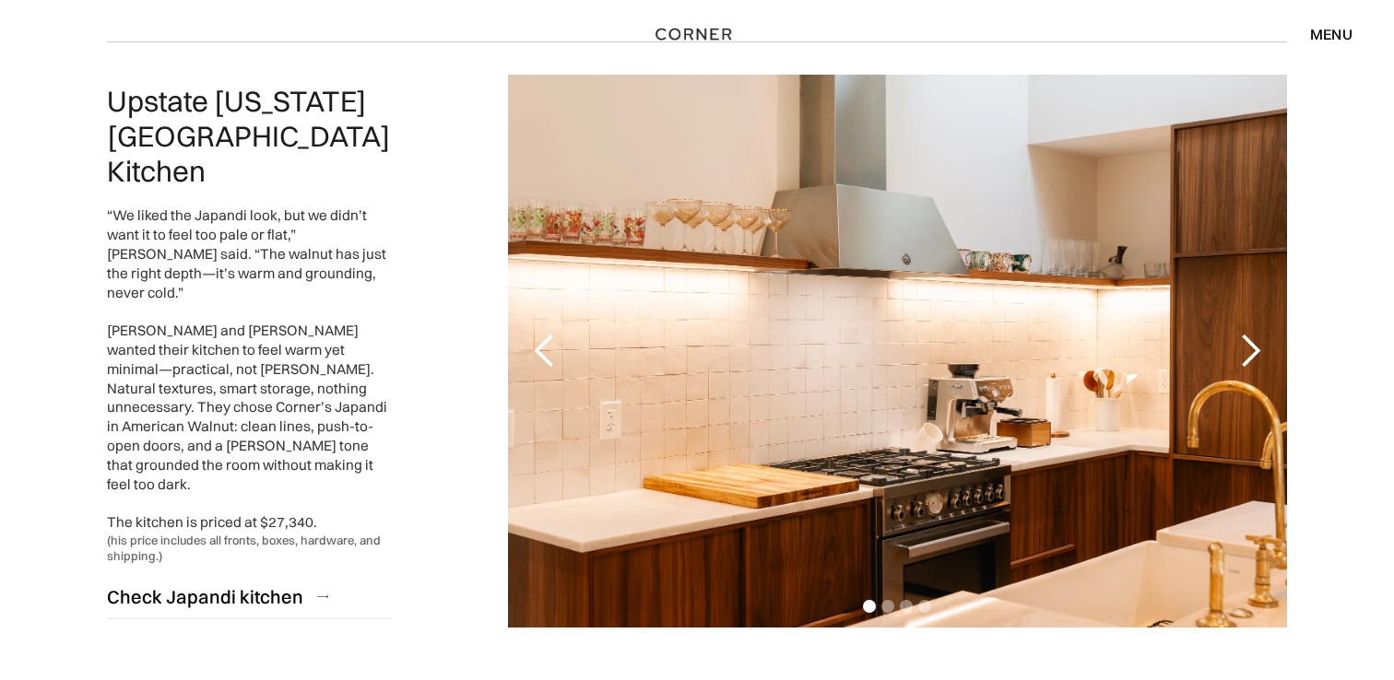
click at [1245, 333] on div "next slide" at bounding box center [1250, 351] width 37 height 37
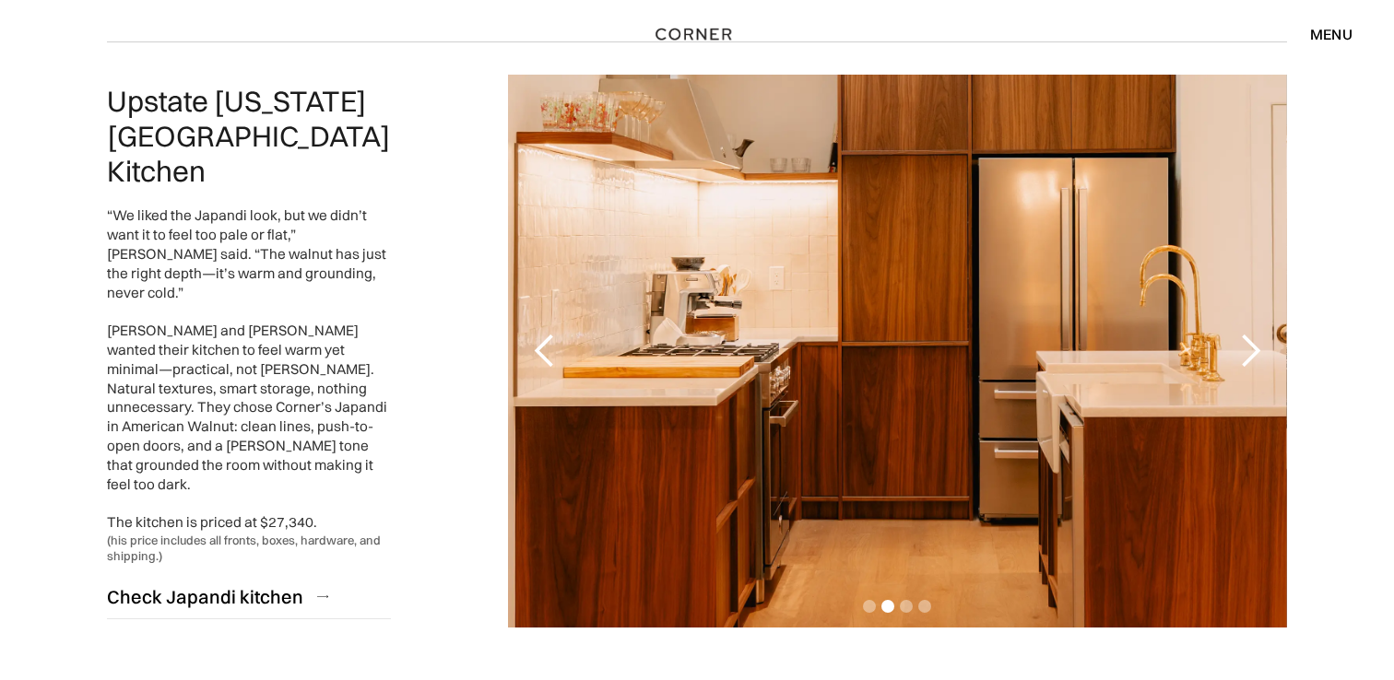
click at [1245, 333] on div "next slide" at bounding box center [1250, 351] width 37 height 37
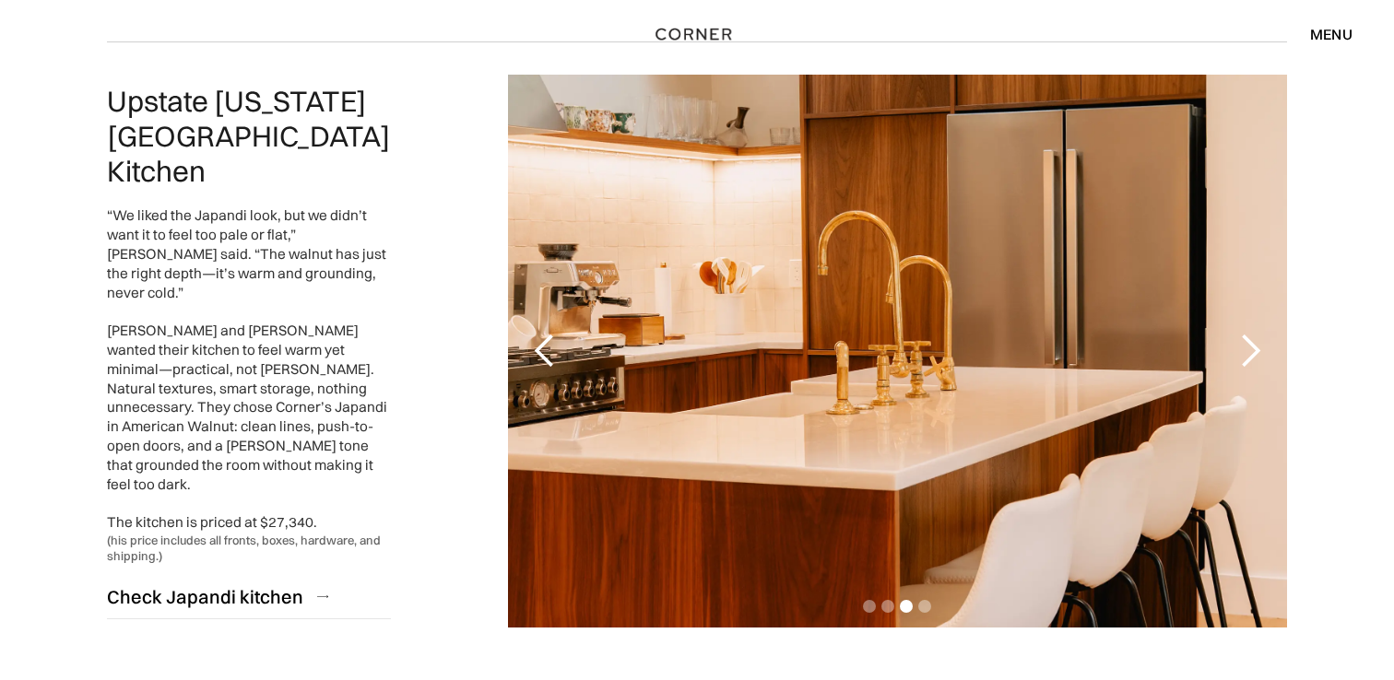
click at [1245, 333] on div "next slide" at bounding box center [1250, 351] width 37 height 37
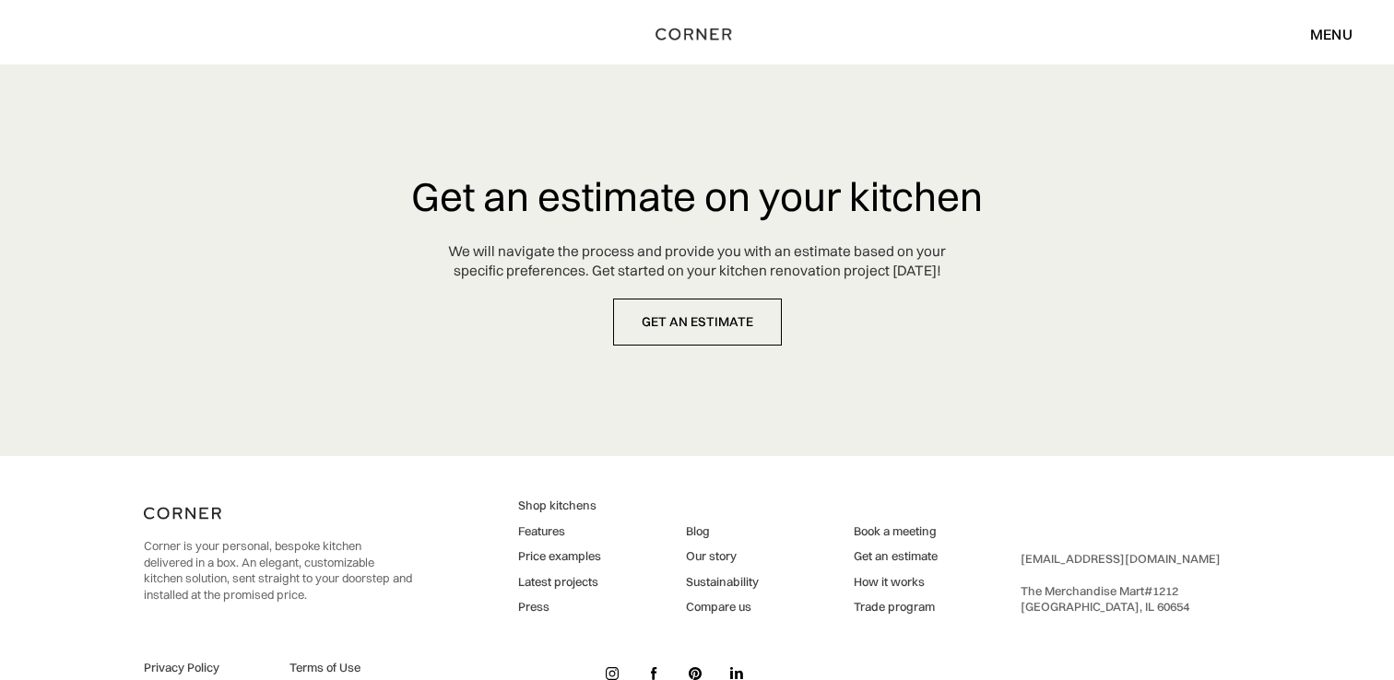
scroll to position [4868, 0]
